Goal: Find specific page/section: Find specific page/section

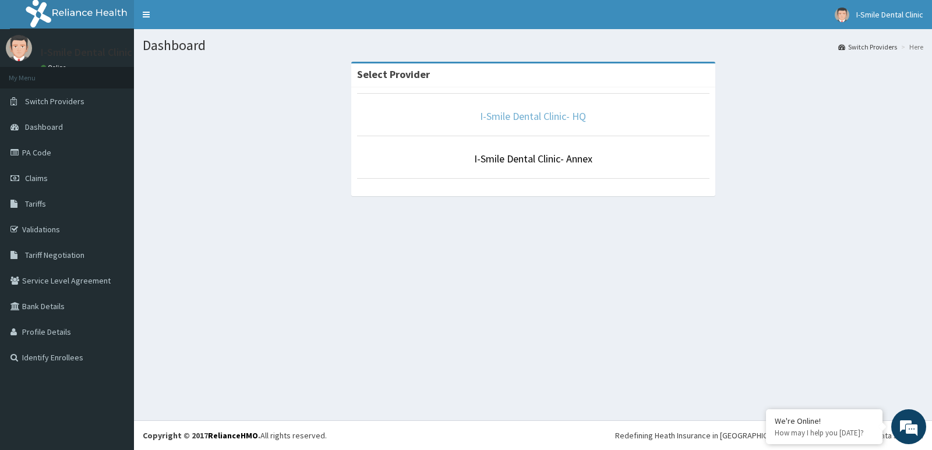
click at [548, 115] on link "I-Smile Dental Clinic- HQ" at bounding box center [533, 116] width 106 height 13
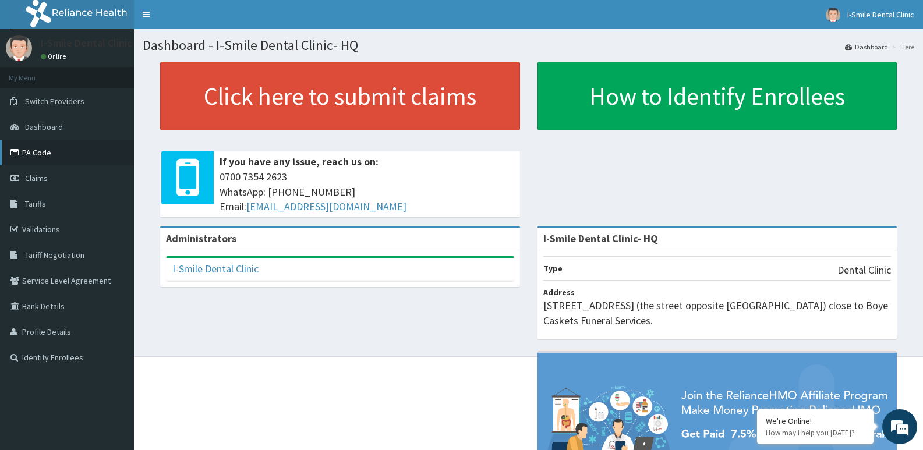
click at [62, 143] on link "PA Code" at bounding box center [67, 153] width 134 height 26
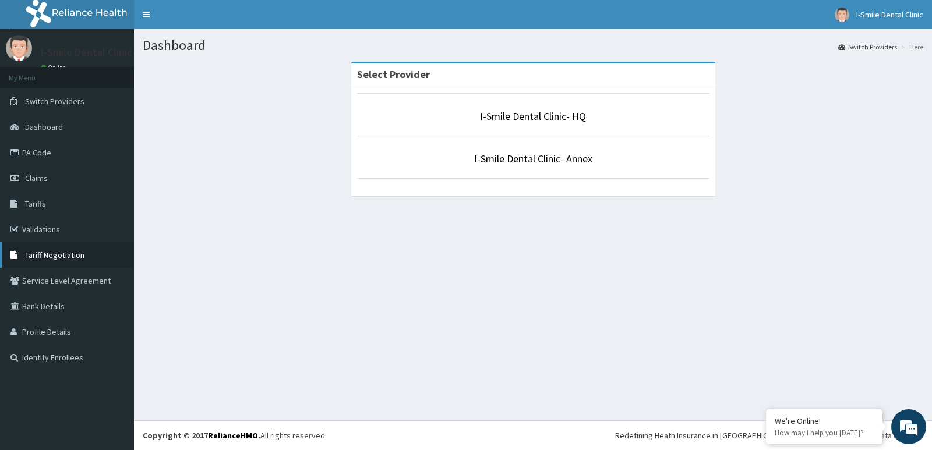
click at [87, 264] on link "Tariff Negotiation" at bounding box center [67, 255] width 134 height 26
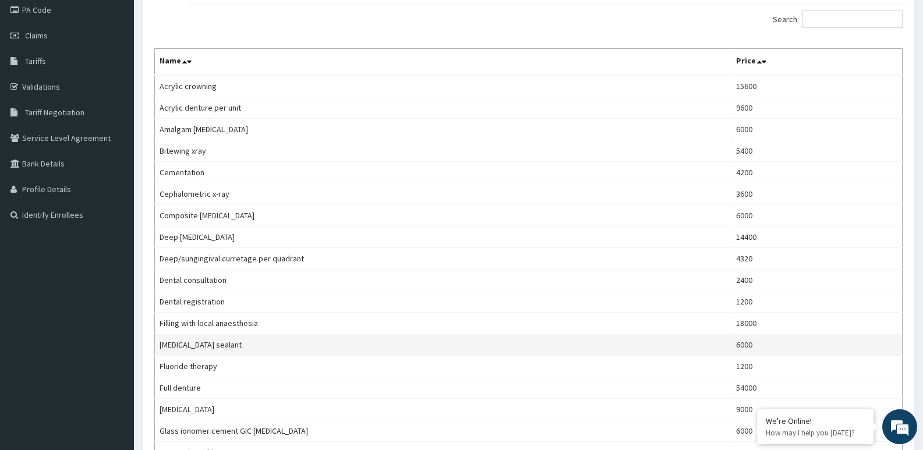
scroll to position [133, 0]
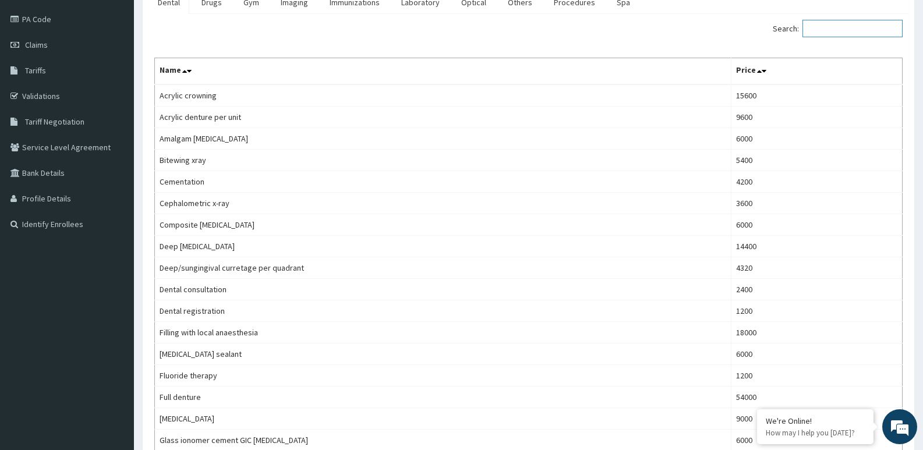
click at [831, 30] on input "Search:" at bounding box center [853, 28] width 100 height 17
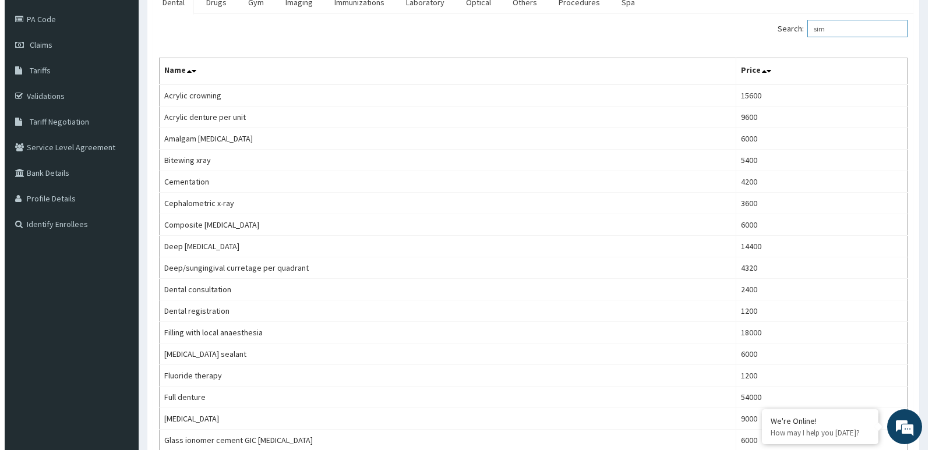
scroll to position [0, 0]
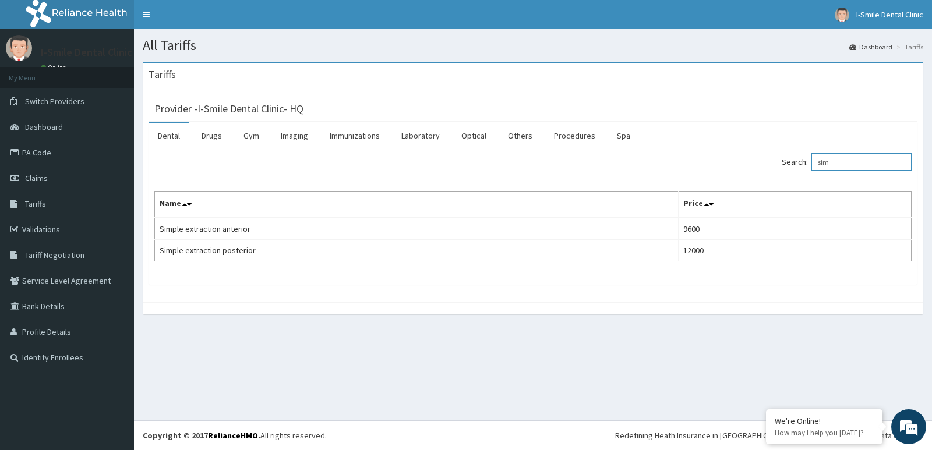
type input "sim"
